Goal: Complete application form

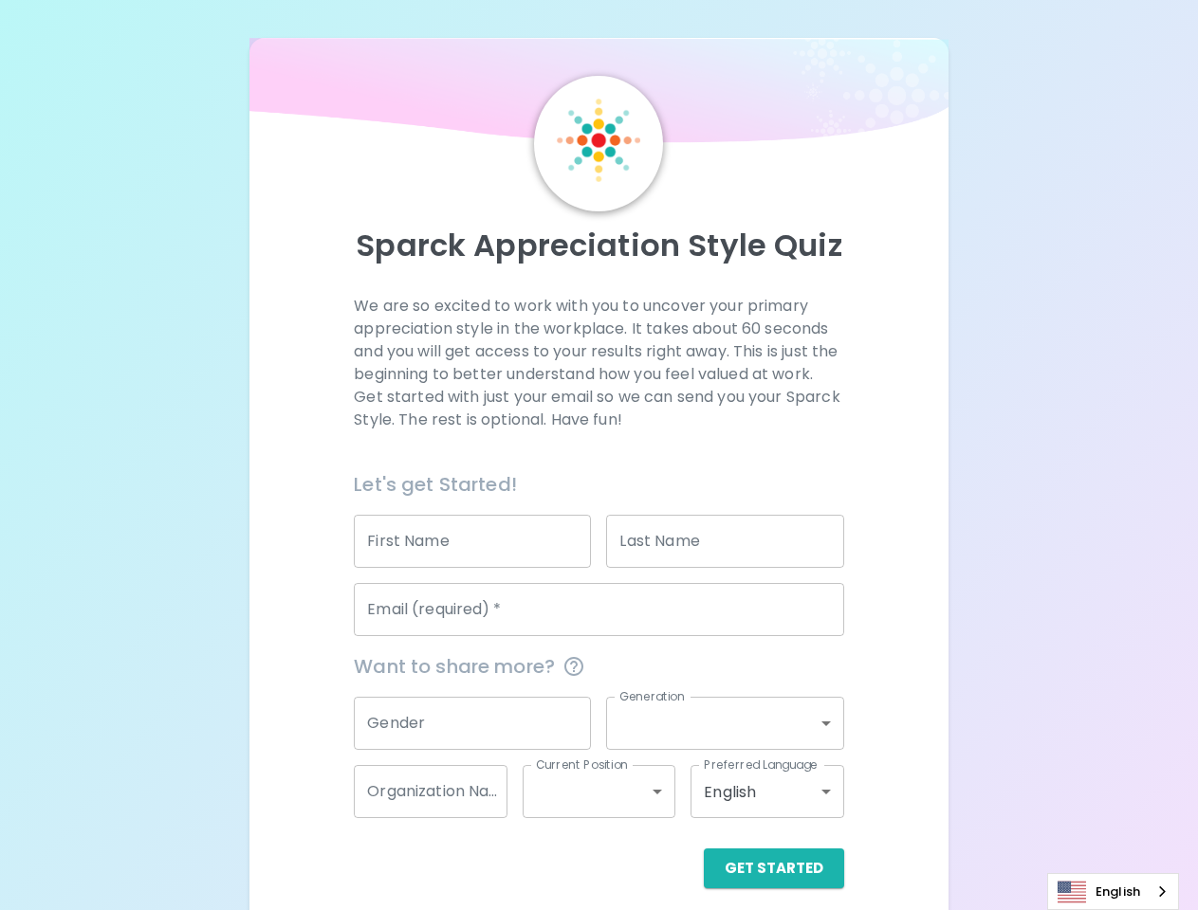
click at [598, 455] on div "Let's get Started!" at bounding box center [591, 477] width 505 height 46
click at [472, 542] on input "First Name" at bounding box center [472, 541] width 237 height 53
click at [726, 542] on input "Last Name" at bounding box center [724, 541] width 237 height 53
click at [598, 610] on input "Email (required)   *" at bounding box center [599, 609] width 490 height 53
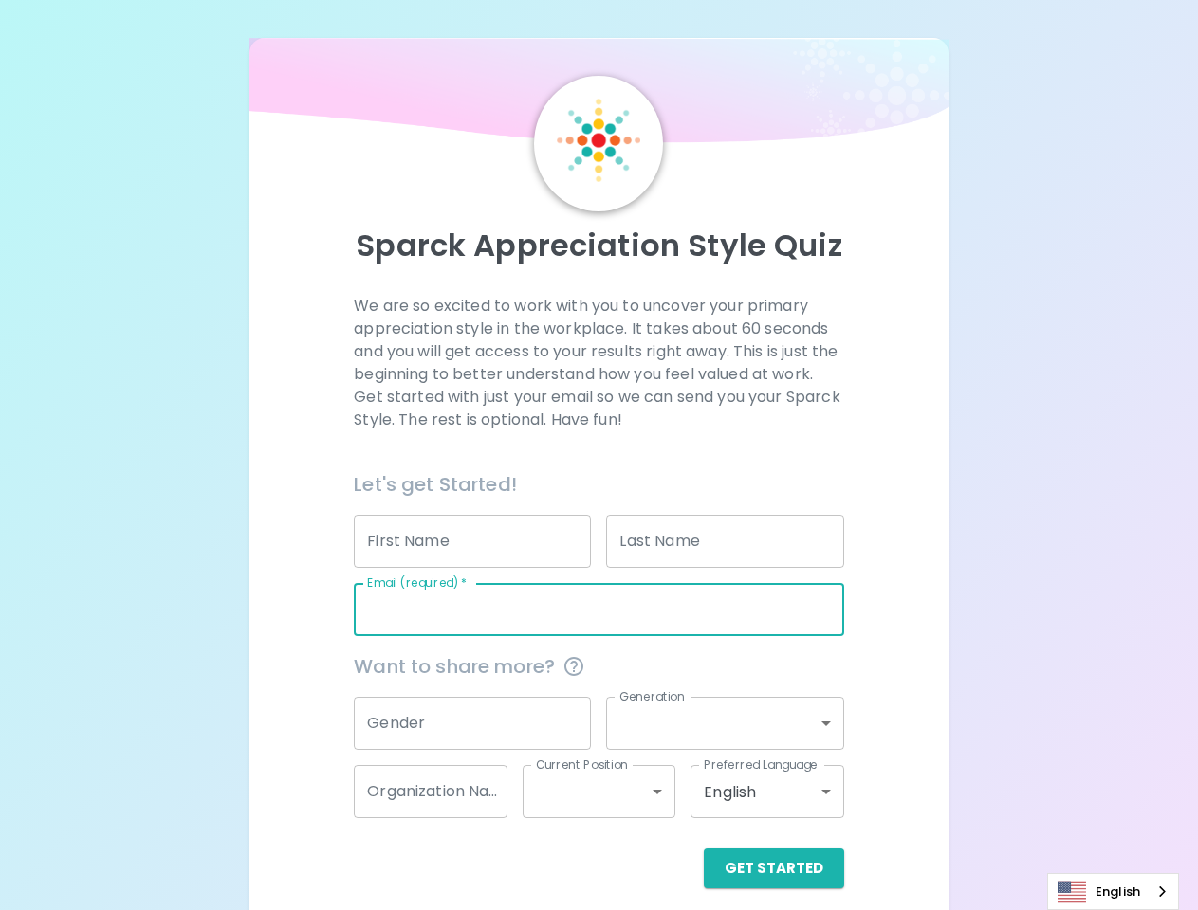
click at [472, 724] on input "Gender" at bounding box center [472, 723] width 237 height 53
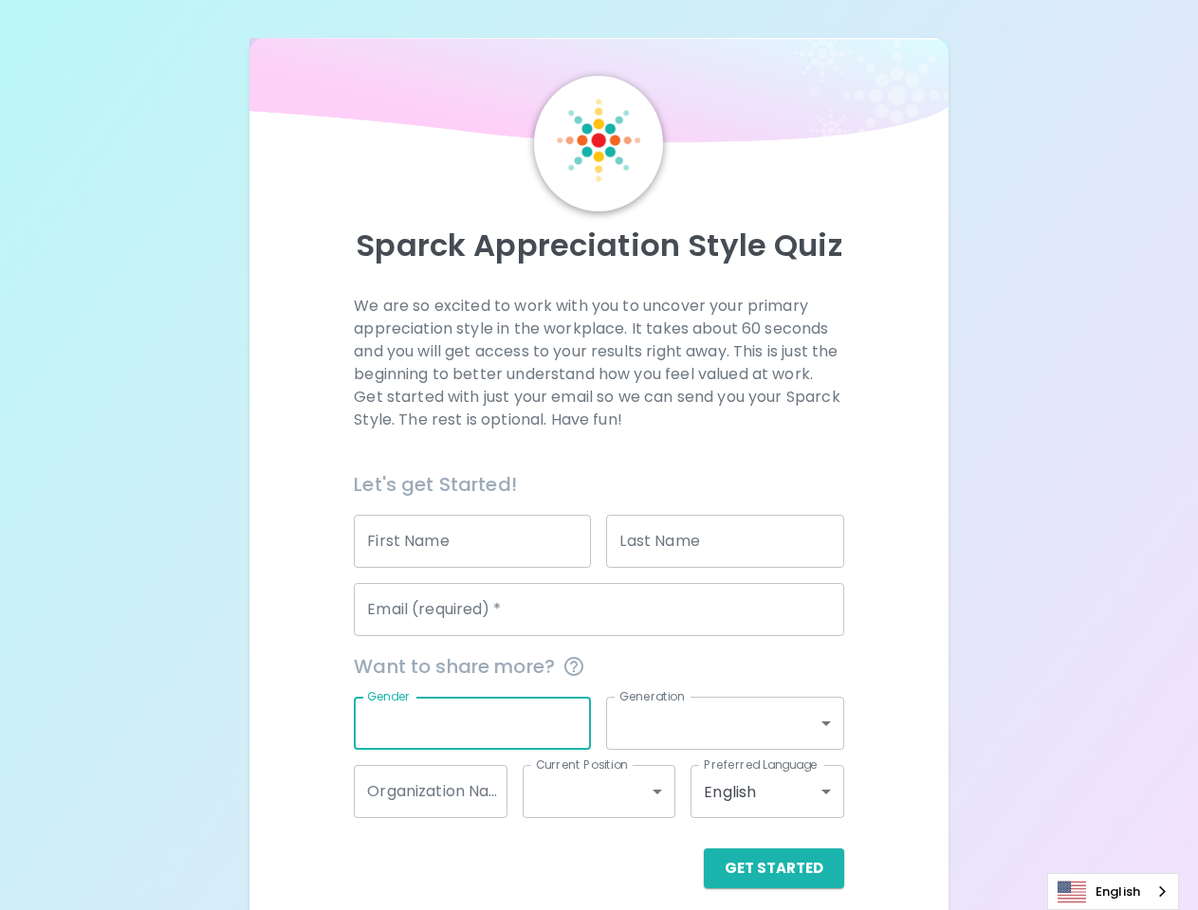
click at [652, 696] on label "Generation" at bounding box center [651, 697] width 65 height 16
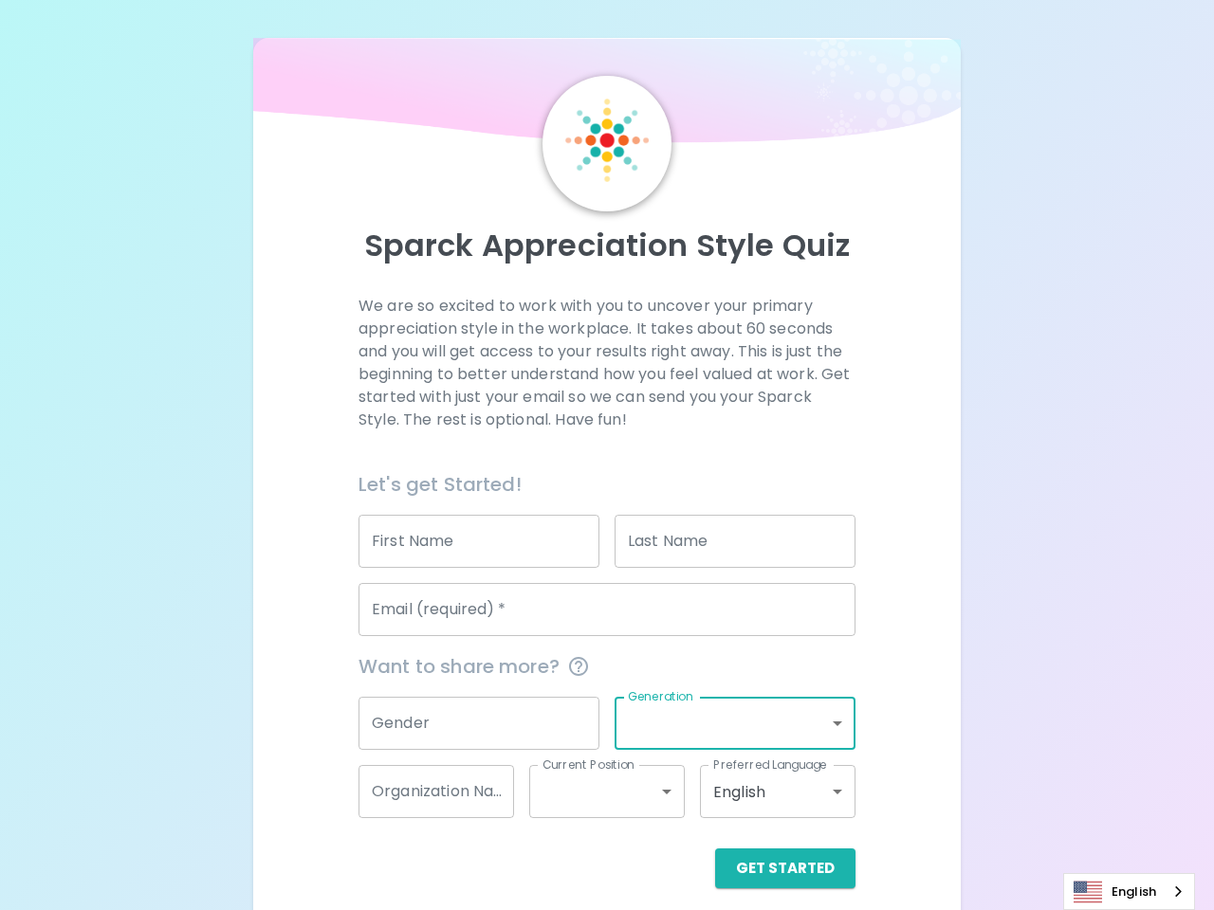
click at [726, 724] on body "Sparck Appreciation Style Quiz We are so excited to work with you to uncover yo…" at bounding box center [607, 463] width 1214 height 927
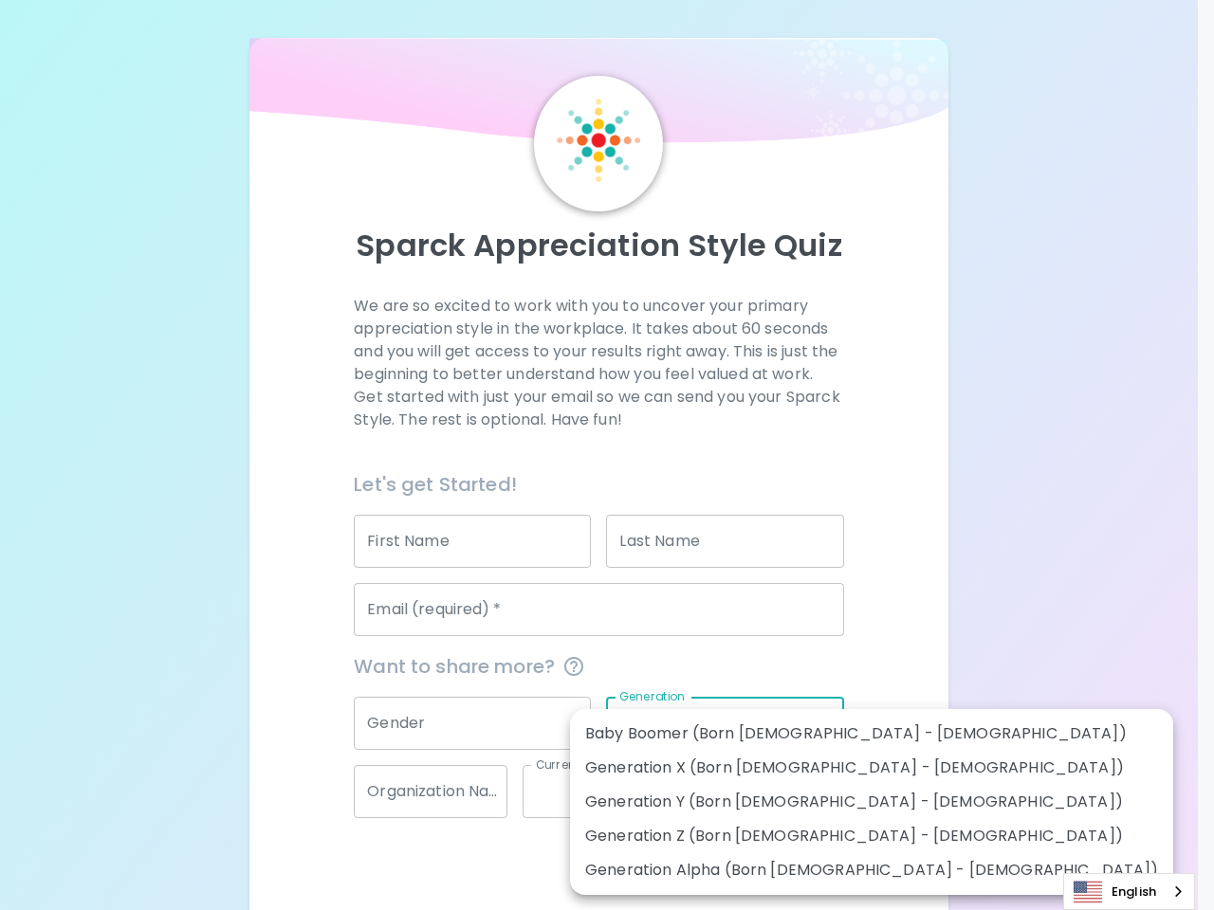
click at [431, 792] on div at bounding box center [607, 455] width 1214 height 910
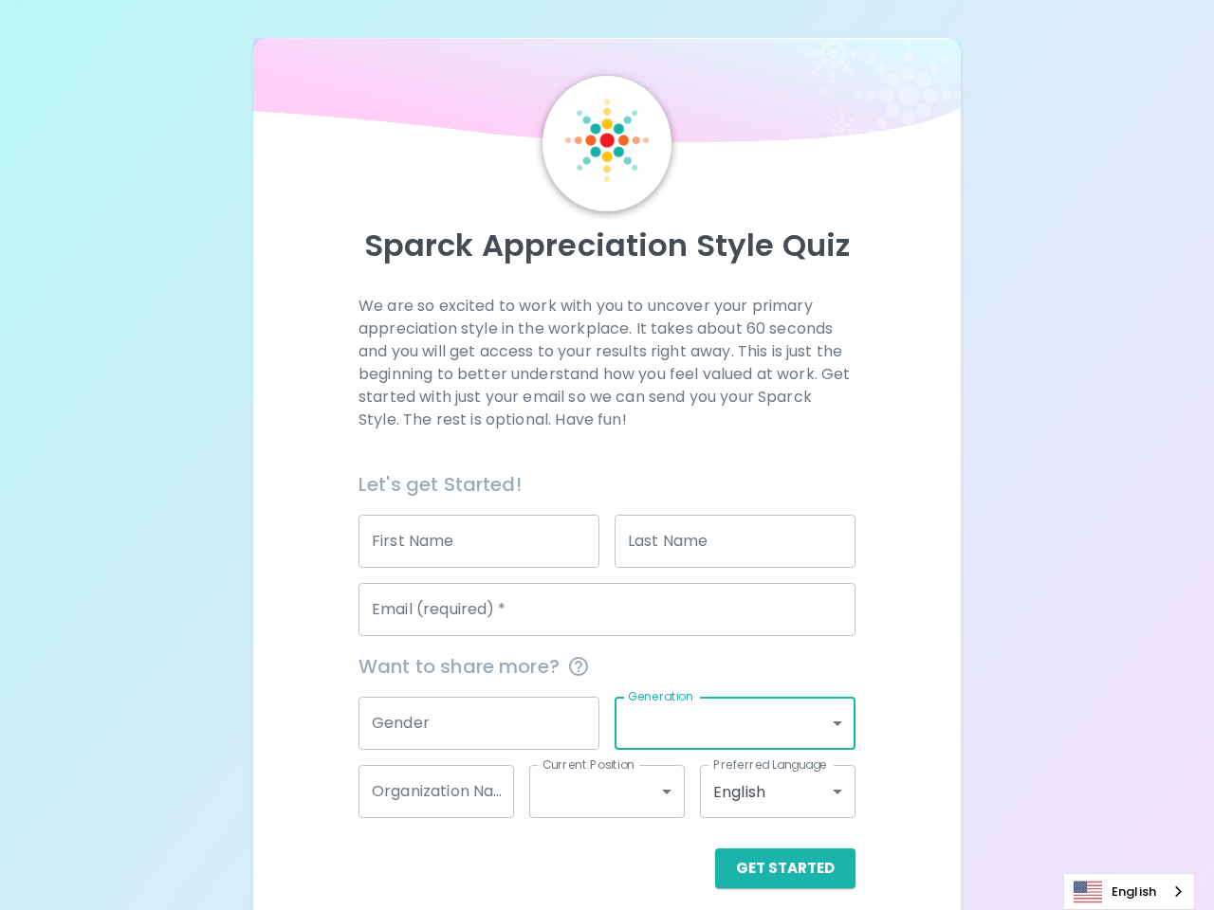
click at [609, 764] on li "Generation X (Born [DEMOGRAPHIC_DATA] - [DEMOGRAPHIC_DATA])" at bounding box center [835, 760] width 452 height 19
type input "generation_x"
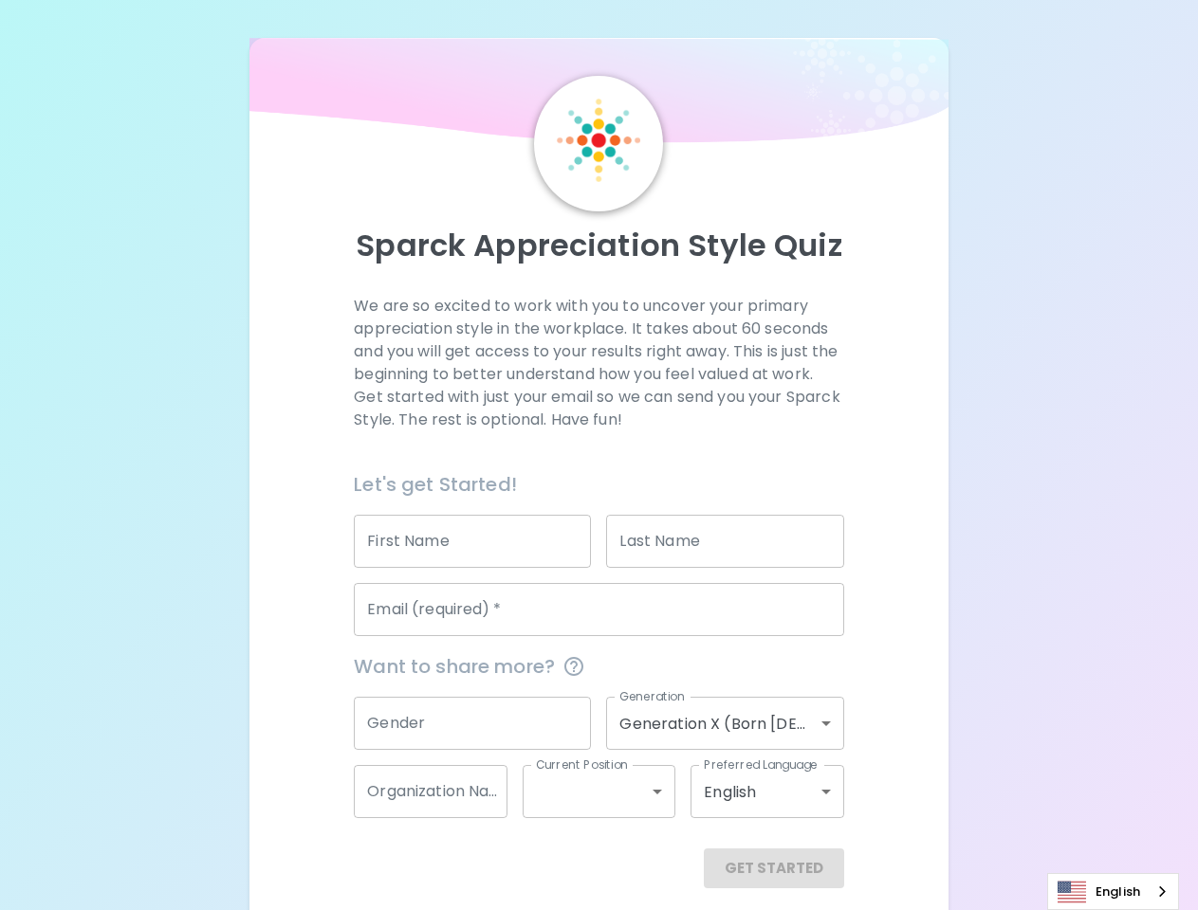
click at [599, 792] on body "Sparck Appreciation Style Quiz We are so excited to work with you to uncover yo…" at bounding box center [599, 463] width 1198 height 927
